Goal: Information Seeking & Learning: Learn about a topic

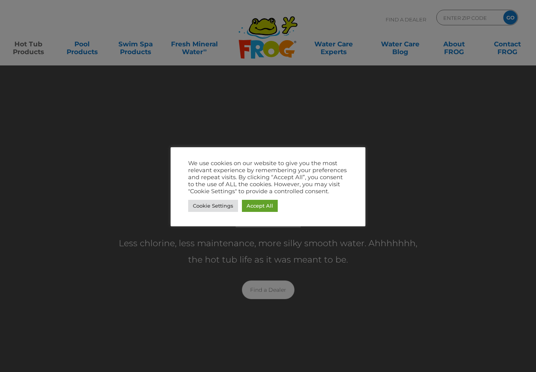
click at [259, 203] on link "Accept All" at bounding box center [260, 206] width 36 height 12
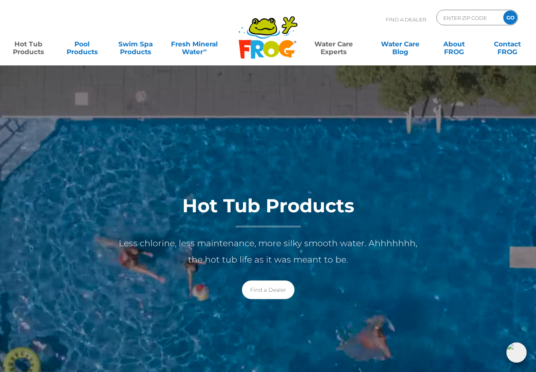
click at [331, 43] on link "Water Care Experts" at bounding box center [334, 44] width 68 height 16
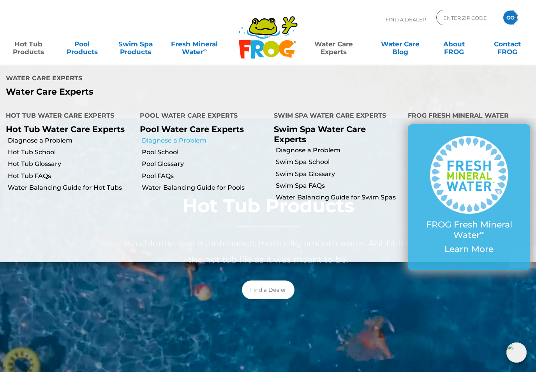
click at [167, 136] on link "Diagnose a Problem" at bounding box center [205, 140] width 126 height 9
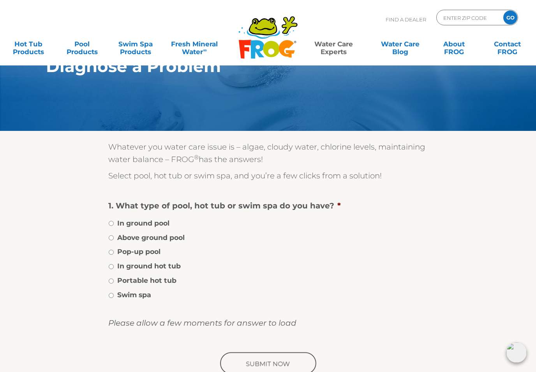
scroll to position [21, 0]
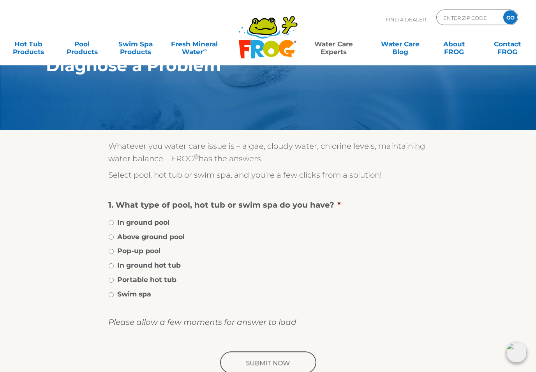
click at [117, 278] on li "Portable hot tub" at bounding box center [267, 279] width 319 height 11
click at [119, 278] on label "Portable hot tub" at bounding box center [146, 280] width 59 height 10
click at [114, 278] on input "Portable hot tub" at bounding box center [111, 280] width 5 height 5
radio input "true"
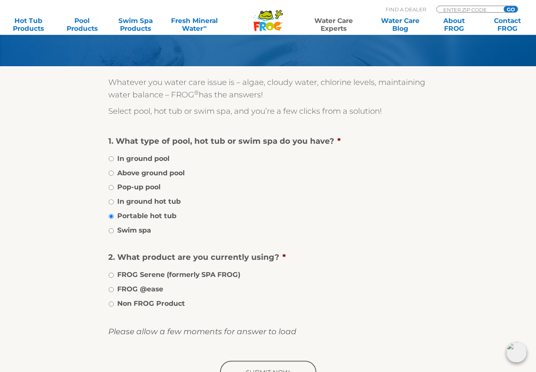
scroll to position [86, 0]
click at [116, 287] on li "FROG @ease" at bounding box center [267, 288] width 319 height 11
click at [111, 284] on li "FROG @ease" at bounding box center [267, 288] width 319 height 11
click at [117, 285] on li "FROG @ease" at bounding box center [267, 288] width 319 height 11
click at [120, 286] on label "FROG @ease" at bounding box center [140, 289] width 46 height 10
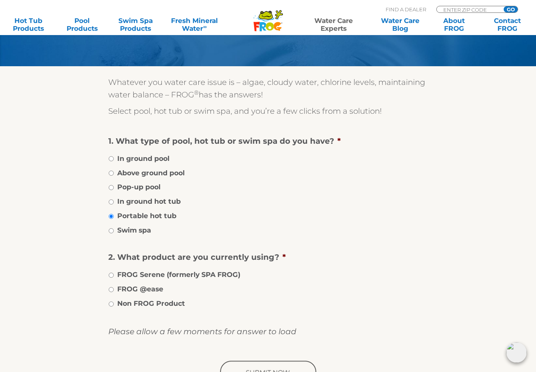
click at [114, 287] on input "FROG @ease" at bounding box center [111, 289] width 5 height 5
radio input "true"
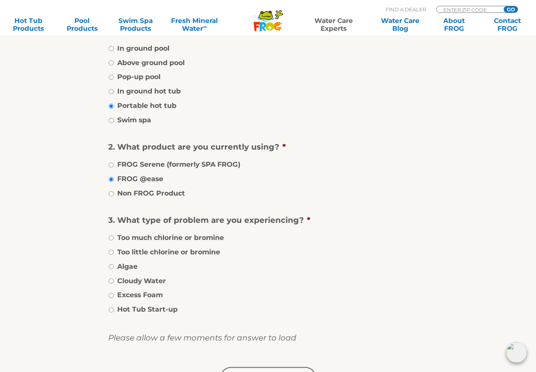
scroll to position [196, 0]
click at [114, 247] on li "Too little chlorine or bromine" at bounding box center [267, 251] width 319 height 11
click at [121, 249] on label "Too little chlorine or bromine" at bounding box center [168, 252] width 103 height 10
click at [114, 250] on input "Too little chlorine or bromine" at bounding box center [111, 252] width 5 height 5
radio input "true"
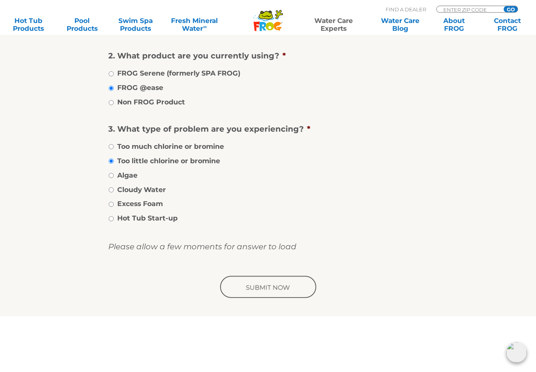
scroll to position [285, 0]
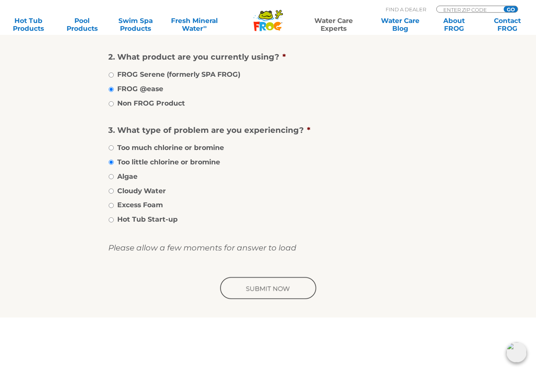
click at [266, 287] on input "image" at bounding box center [267, 288] width 99 height 25
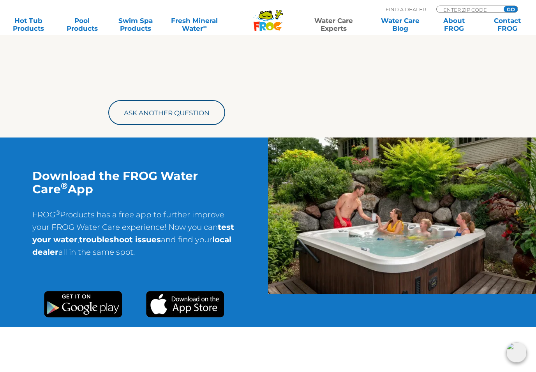
scroll to position [496, 0]
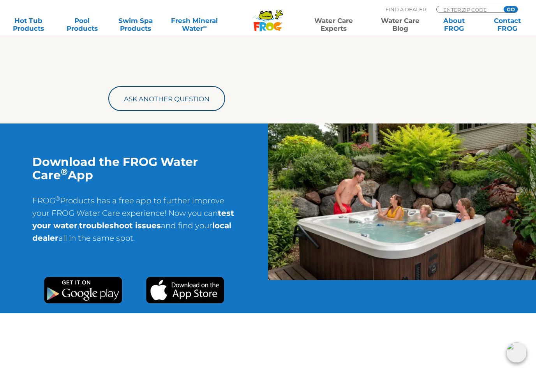
click at [402, 23] on link "Water Care Blog" at bounding box center [400, 25] width 42 height 16
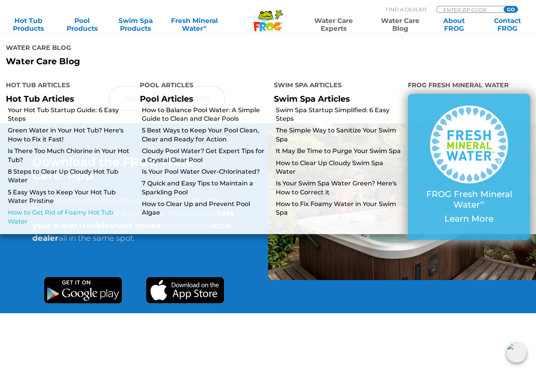
click at [42, 208] on link "How to Get Rid of Foamy Hot Tub Water" at bounding box center [71, 217] width 126 height 18
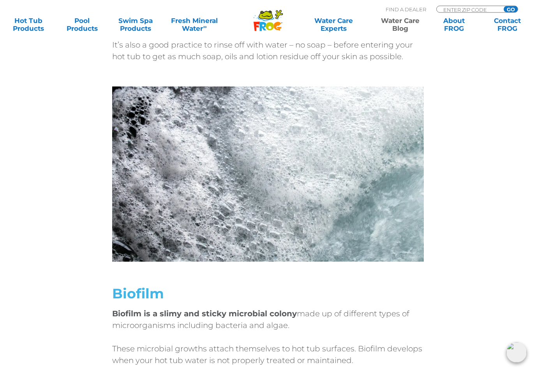
scroll to position [975, 0]
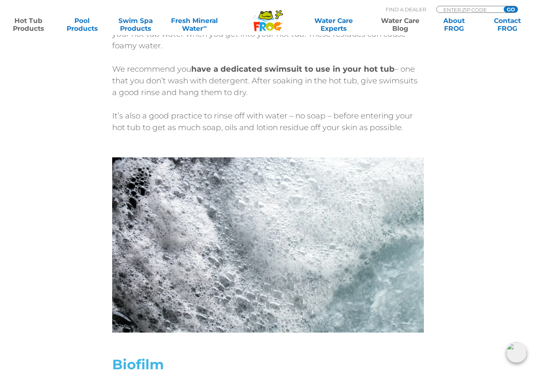
click at [27, 24] on link "Hot Tub Products" at bounding box center [29, 25] width 42 height 16
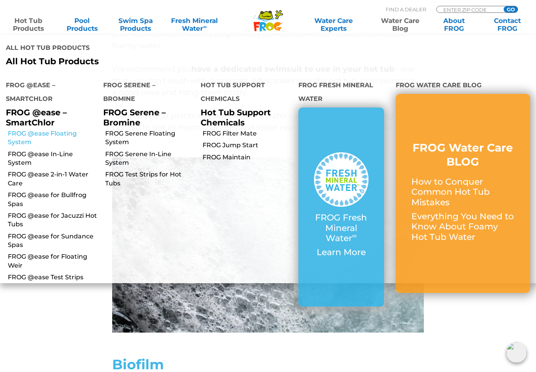
click at [37, 129] on link "FROG @ease Floating System" at bounding box center [53, 138] width 90 height 18
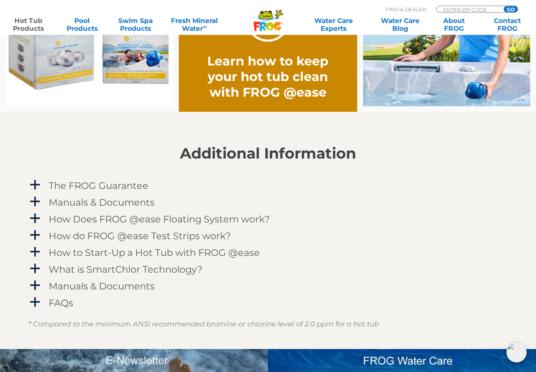
scroll to position [670, 0]
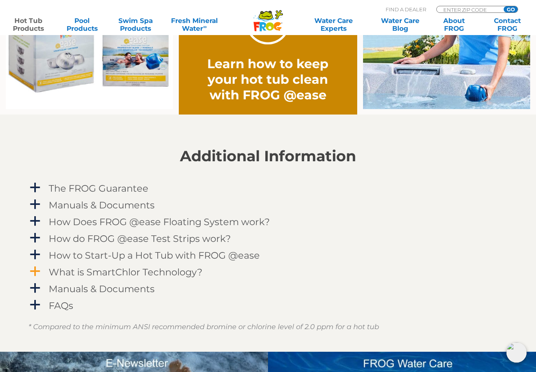
click at [37, 272] on span "a" at bounding box center [35, 272] width 12 height 12
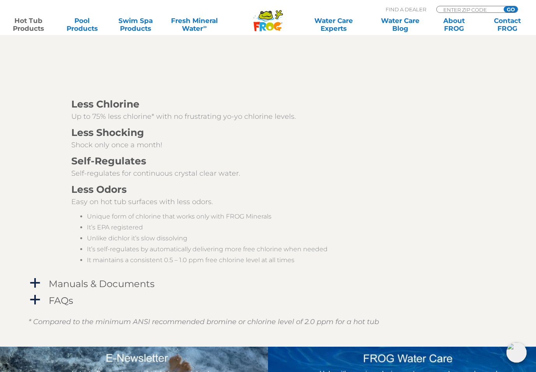
scroll to position [999, 0]
click at [39, 295] on span "a" at bounding box center [35, 300] width 12 height 12
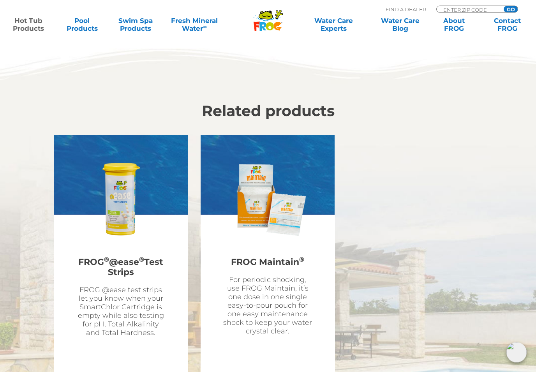
scroll to position [2698, 0]
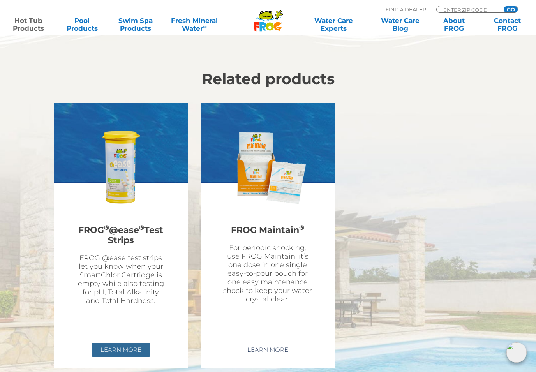
click at [117, 343] on link "Learn More" at bounding box center [121, 350] width 59 height 14
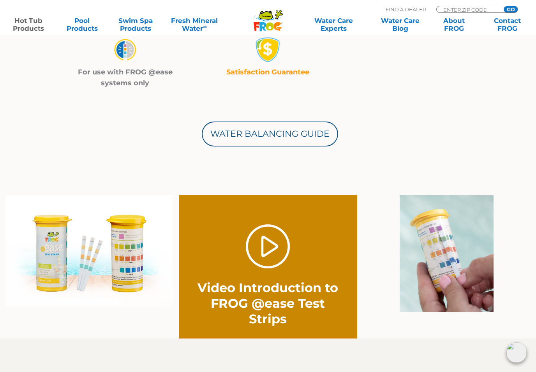
scroll to position [400, 0]
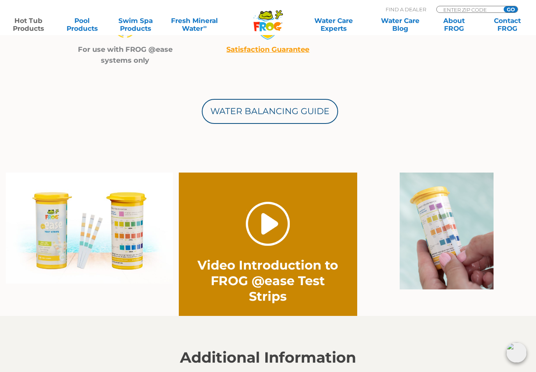
click at [266, 233] on link "." at bounding box center [268, 224] width 44 height 44
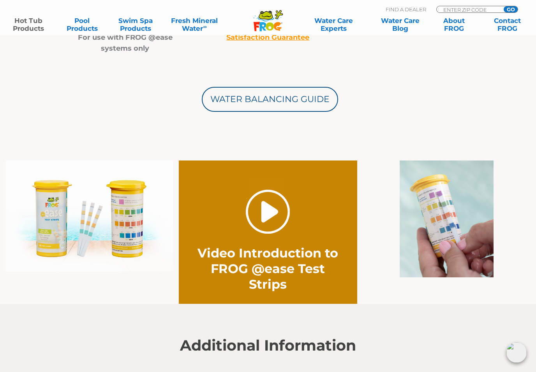
scroll to position [413, 0]
